Goal: Ask a question

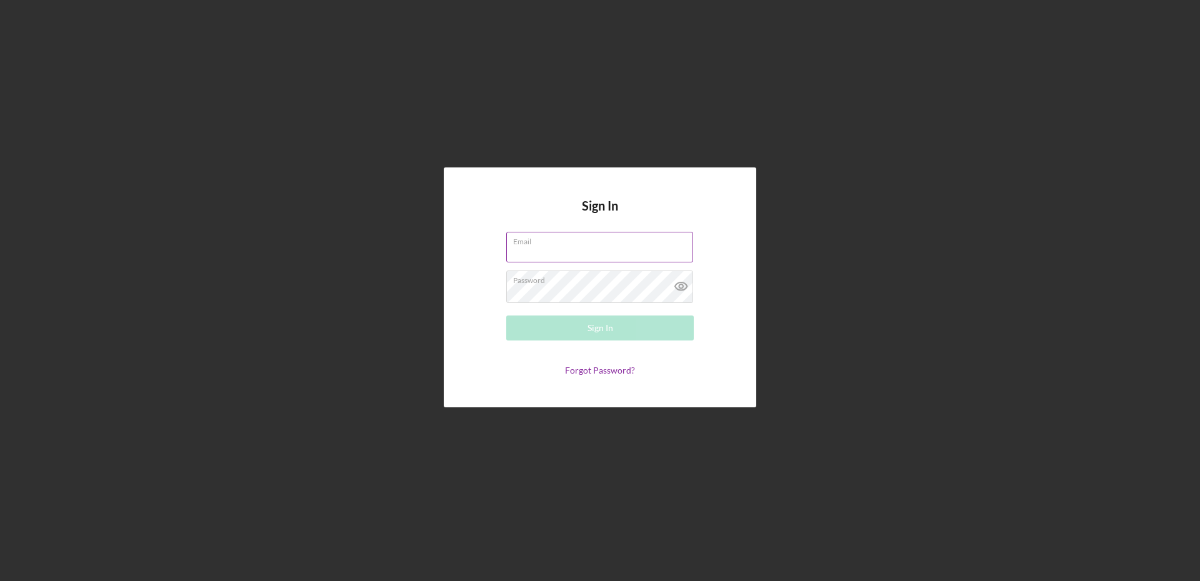
click at [572, 244] on label "Email" at bounding box center [603, 240] width 180 height 14
click at [572, 244] on input "Email" at bounding box center [599, 247] width 187 height 30
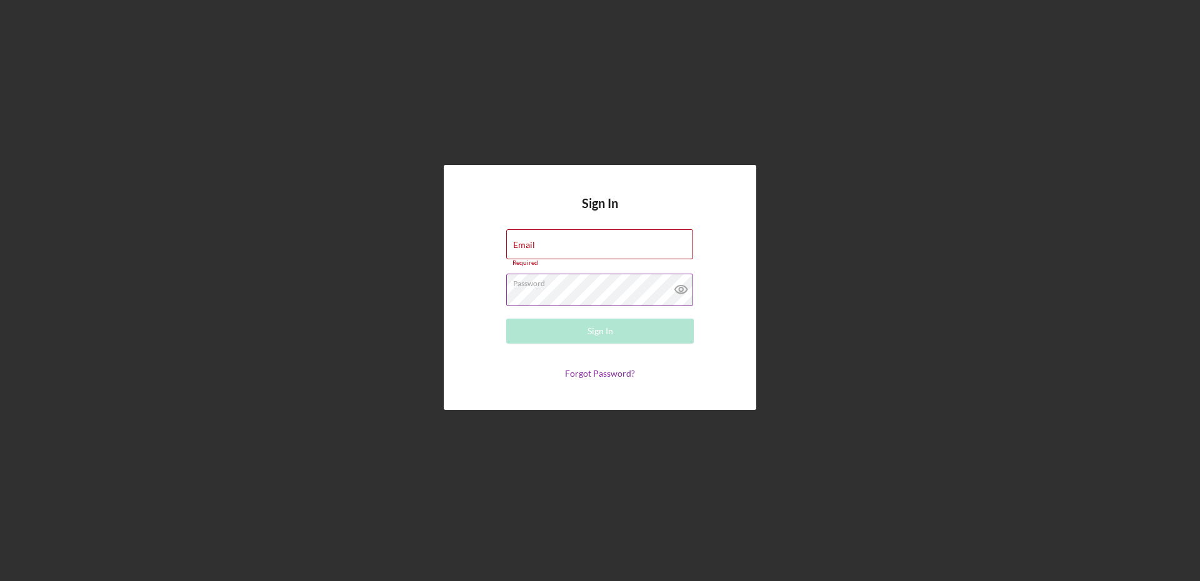
click at [685, 293] on icon at bounding box center [681, 289] width 31 height 31
click at [610, 253] on input "Email" at bounding box center [599, 244] width 187 height 30
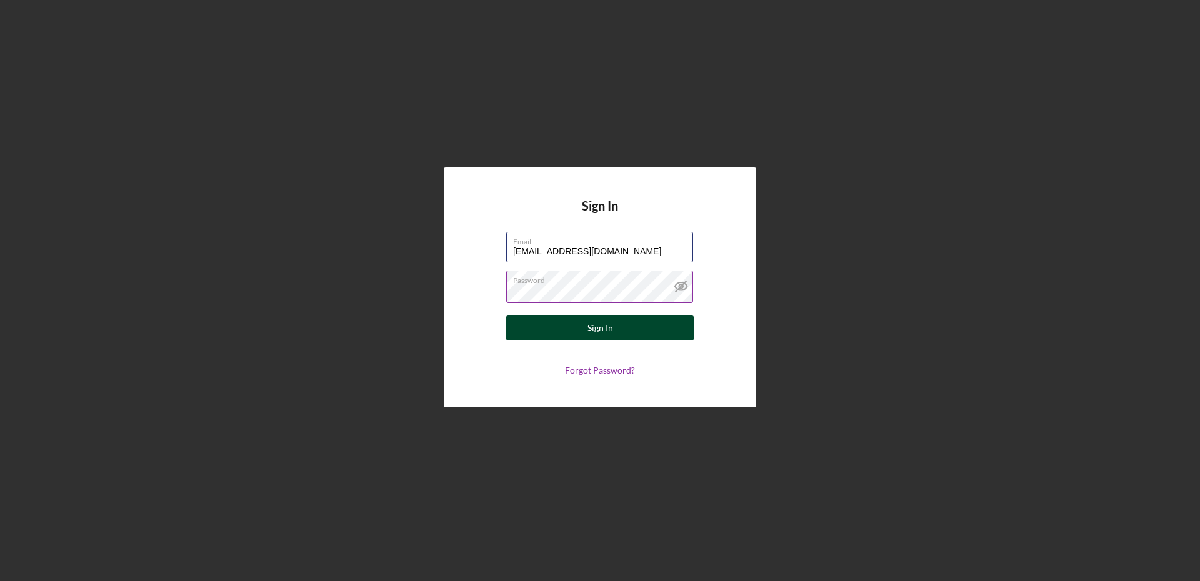
type input "[EMAIL_ADDRESS][DOMAIN_NAME]"
click at [639, 334] on button "Sign In" at bounding box center [600, 328] width 188 height 25
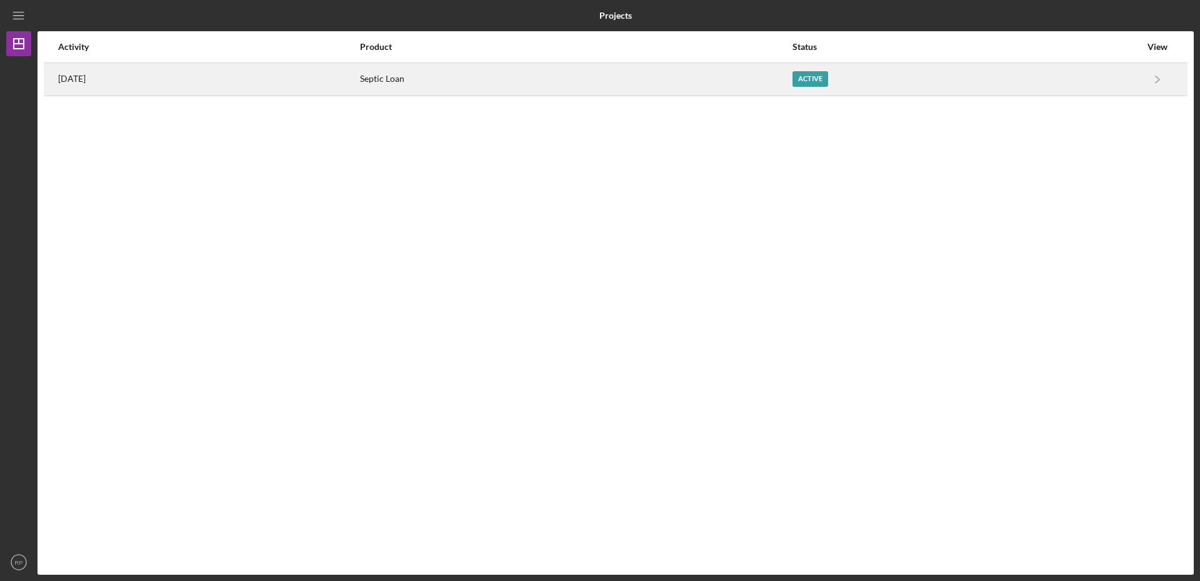
click at [828, 73] on div "Active" at bounding box center [811, 79] width 36 height 16
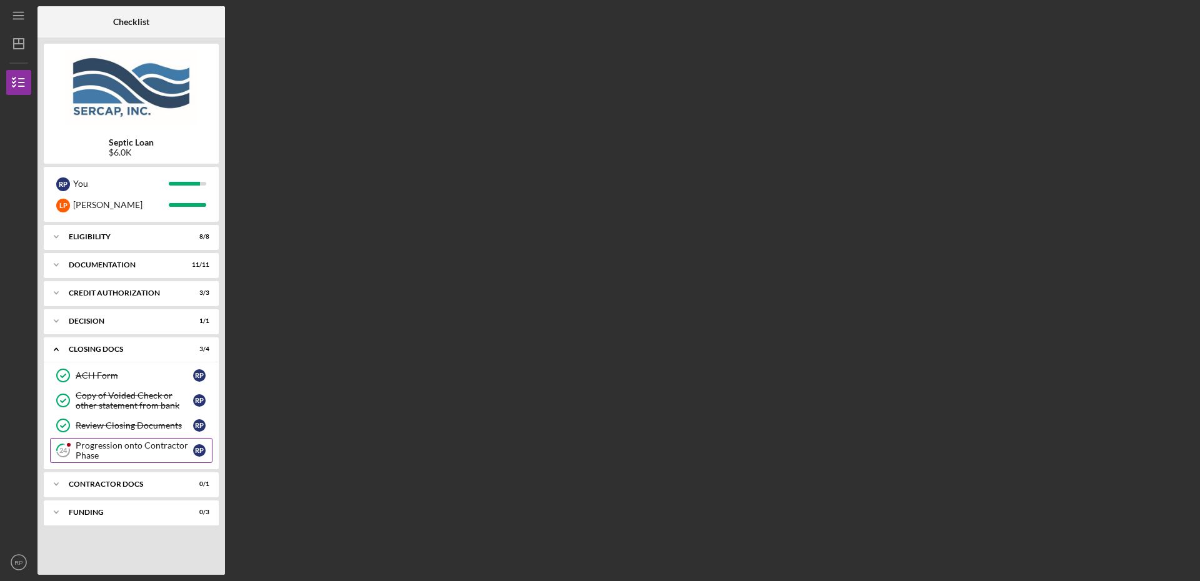
click at [116, 450] on div "Progression onto Contractor Phase" at bounding box center [135, 451] width 118 height 20
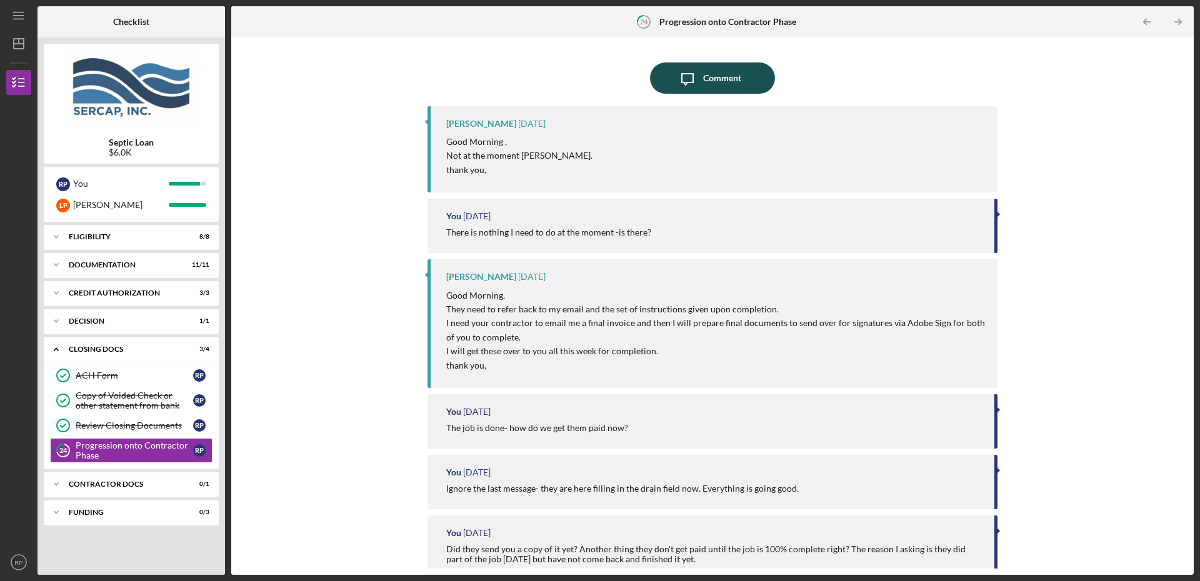
click at [686, 87] on icon "Icon/Message" at bounding box center [687, 78] width 31 height 31
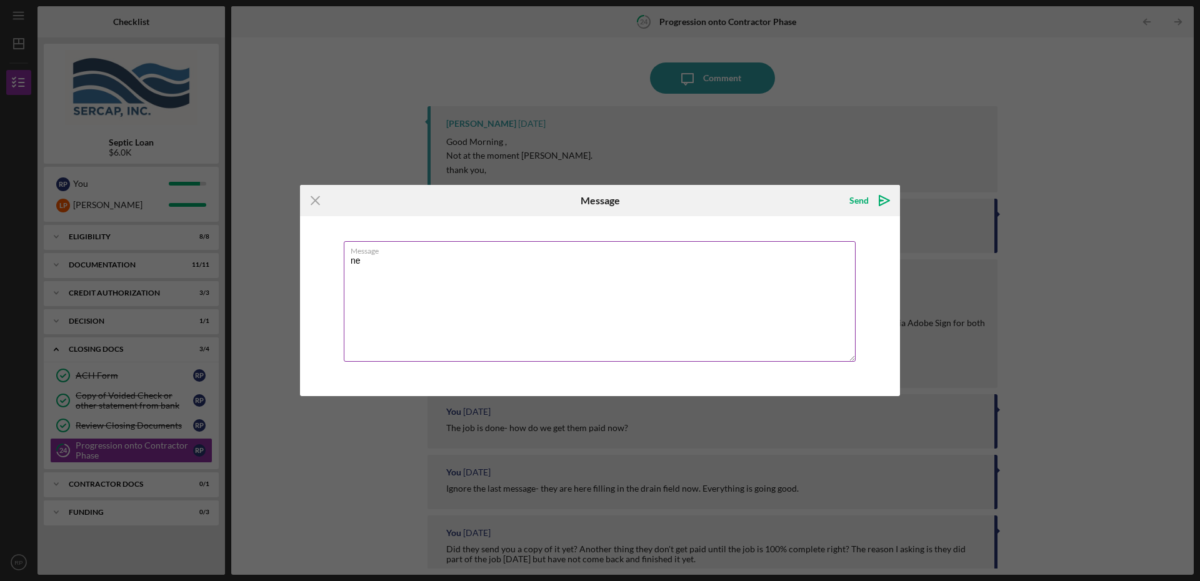
type textarea "n"
type textarea "Is there anything I need to do yet?"
click at [883, 199] on icon "Icon/icon-invite-send" at bounding box center [884, 200] width 31 height 31
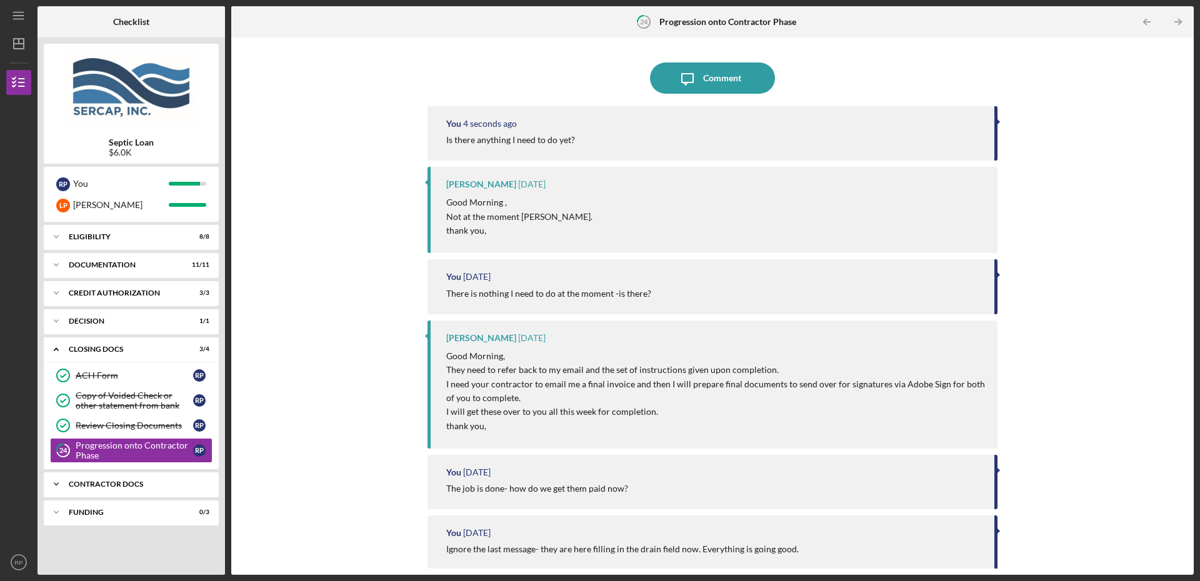
click at [109, 480] on div "Icon/Expander Contractor Docs 0 / 1" at bounding box center [131, 484] width 175 height 25
click at [168, 510] on div "Invoice for SERCAP Fees" at bounding box center [135, 511] width 118 height 10
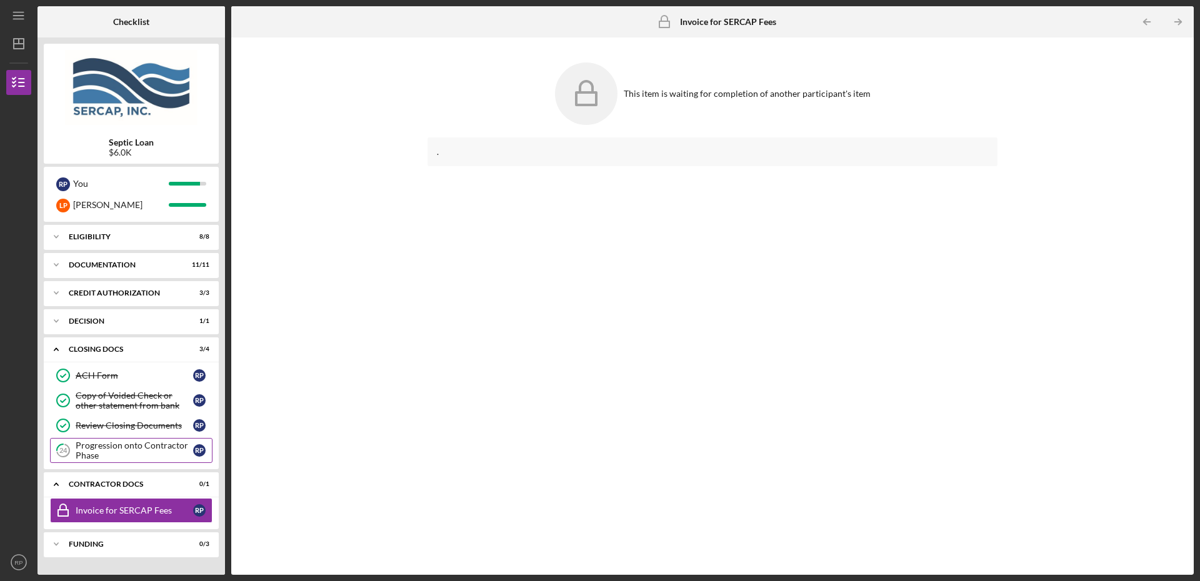
click at [159, 446] on div "Progression onto Contractor Phase" at bounding box center [135, 451] width 118 height 20
